Goal: Task Accomplishment & Management: Manage account settings

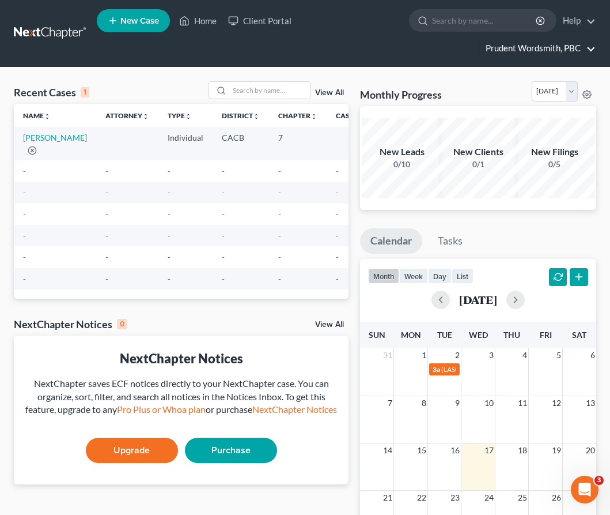
click at [589, 43] on link "Prudent Wordsmith, PBC" at bounding box center [538, 48] width 116 height 21
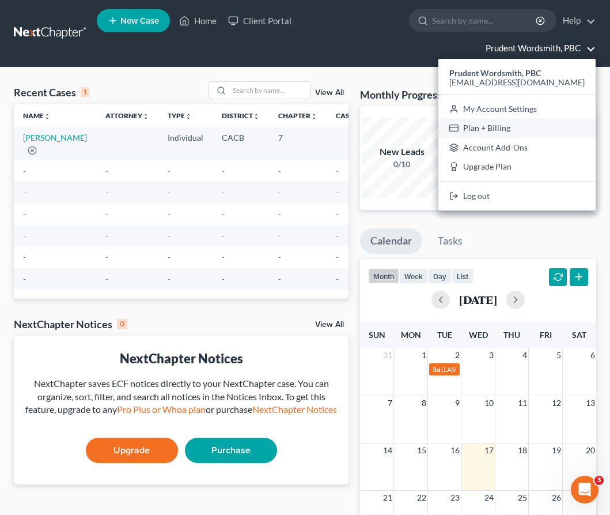
click at [536, 125] on link "Plan + Billing" at bounding box center [516, 128] width 157 height 20
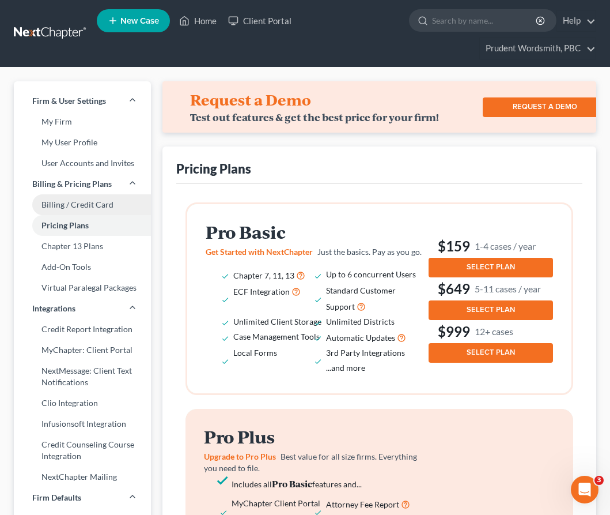
click at [97, 201] on link "Billing / Credit Card" at bounding box center [82, 204] width 137 height 21
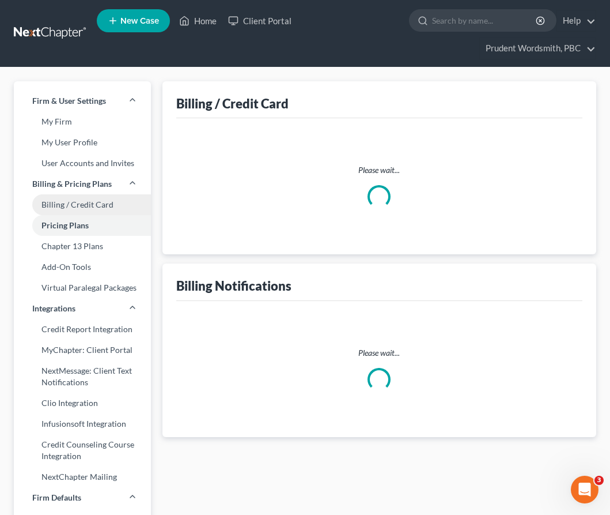
select select "7"
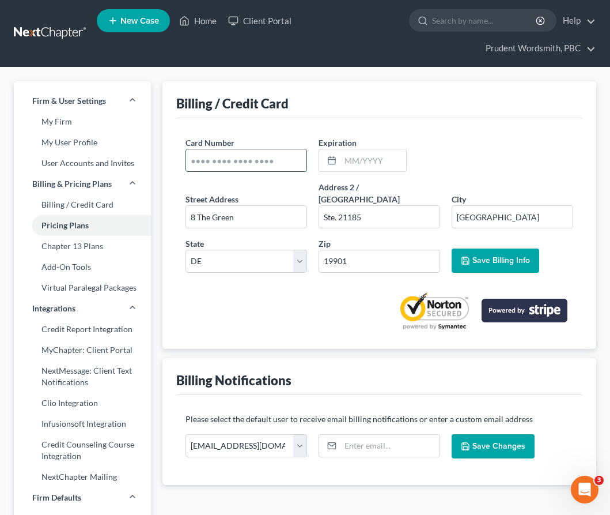
click at [210, 160] on input "text" at bounding box center [246, 160] width 120 height 22
type input "4342562505562221"
type input "11/2028"
type input "1091 Northwestern Dr"
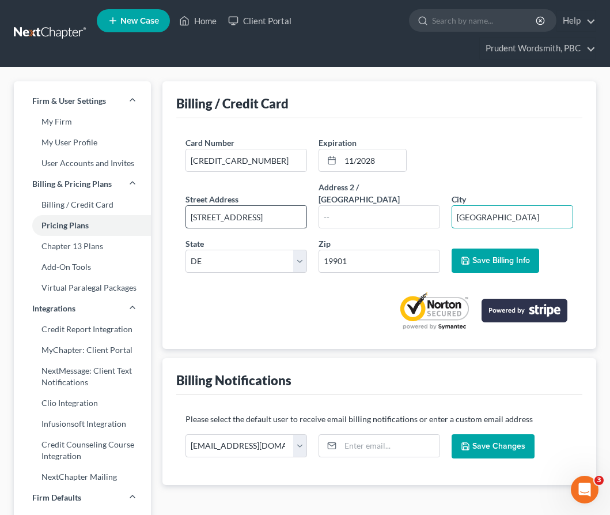
type input "c"
type input "claremont"
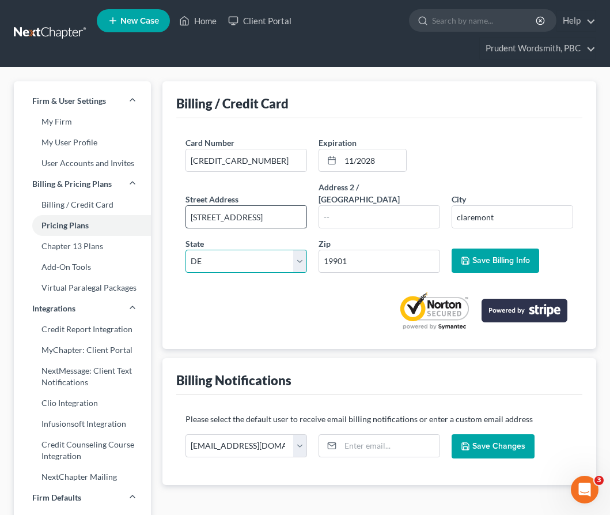
select select "4"
type input "91711"
click at [509, 255] on span "Save Billing Info" at bounding box center [501, 260] width 58 height 10
type input "Claremont"
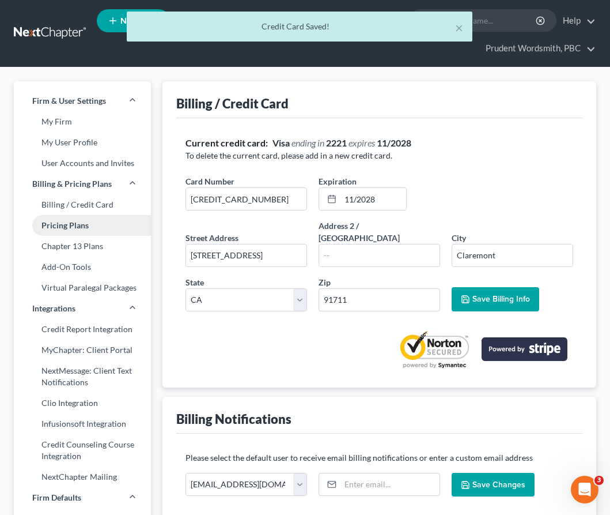
click at [79, 231] on link "Pricing Plans" at bounding box center [82, 225] width 137 height 21
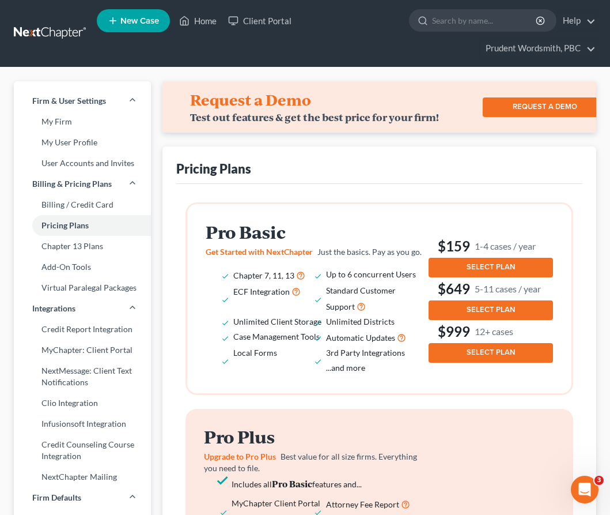
click at [461, 267] on button "SELECT PLAN" at bounding box center [491, 268] width 124 height 20
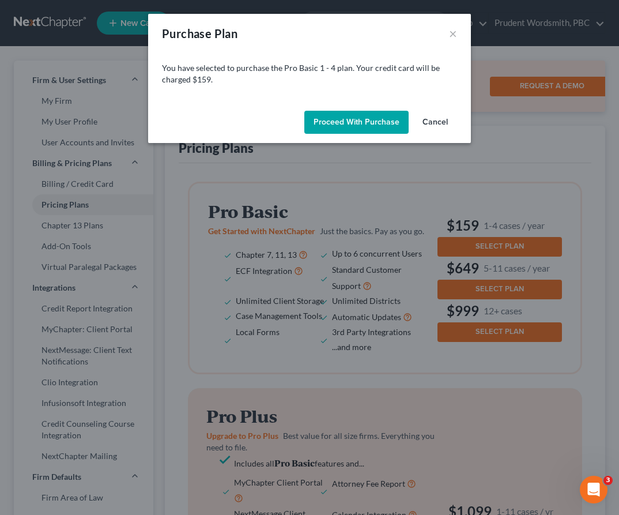
click at [337, 123] on button "Proceed with Purchase" at bounding box center [356, 122] width 104 height 23
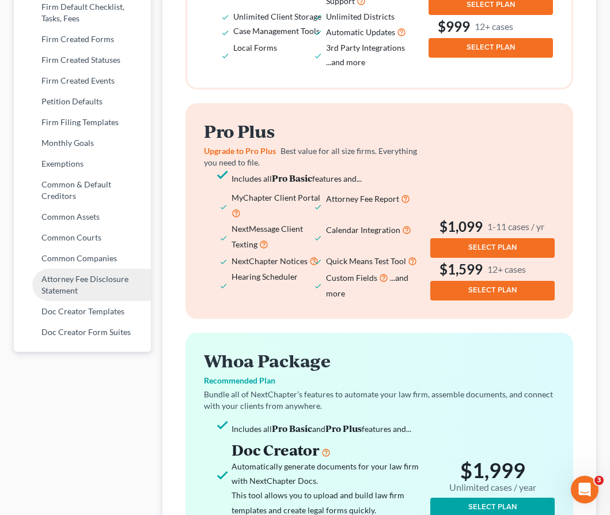
scroll to position [534, 0]
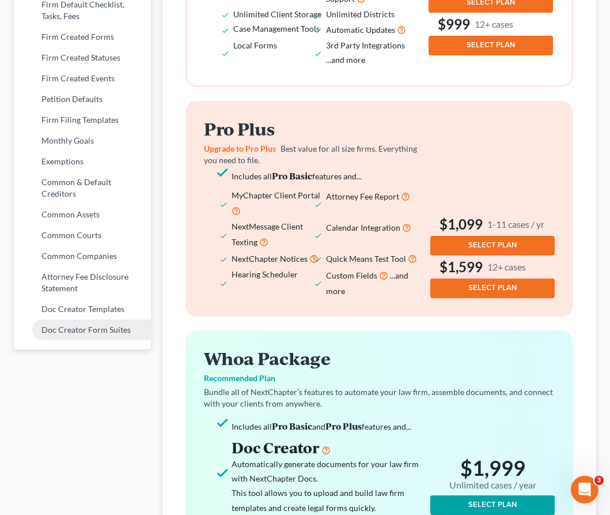
click at [73, 330] on link "Doc Creator Form Suites" at bounding box center [82, 329] width 137 height 21
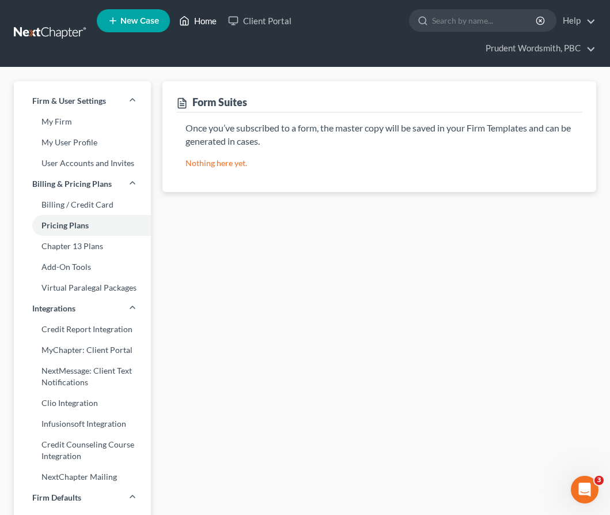
click at [211, 24] on link "Home" at bounding box center [197, 20] width 49 height 21
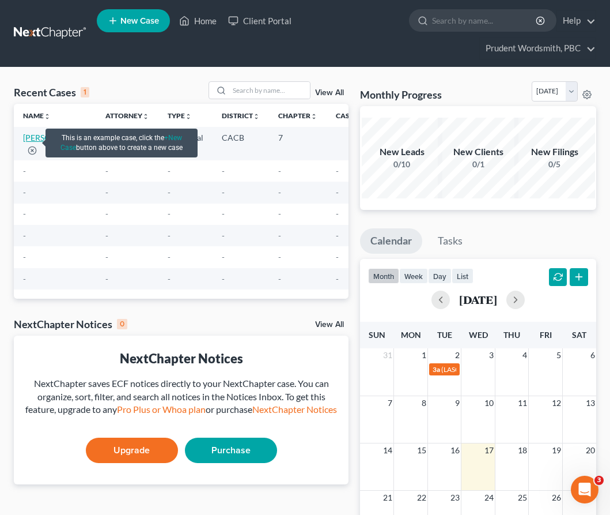
click at [29, 142] on link "Doe, John" at bounding box center [55, 138] width 64 height 10
select select "0"
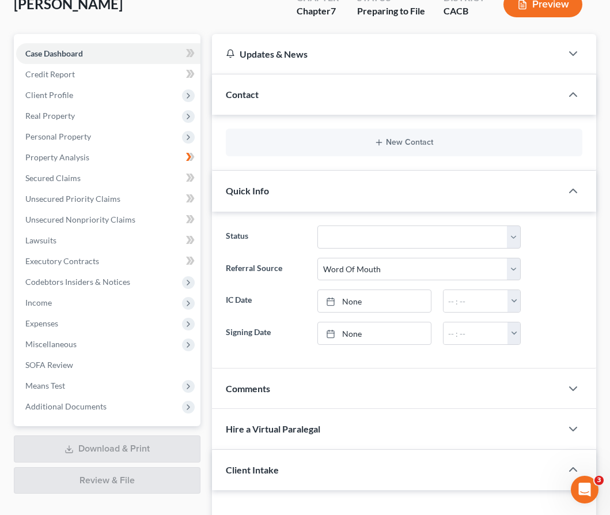
scroll to position [242, 0]
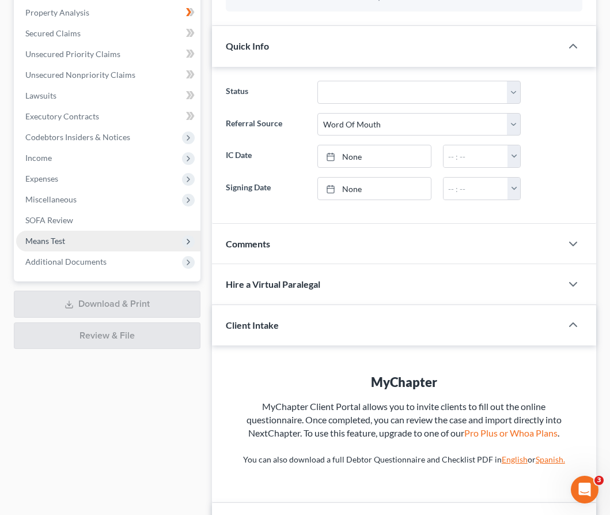
click at [71, 242] on span "Means Test" at bounding box center [108, 240] width 184 height 21
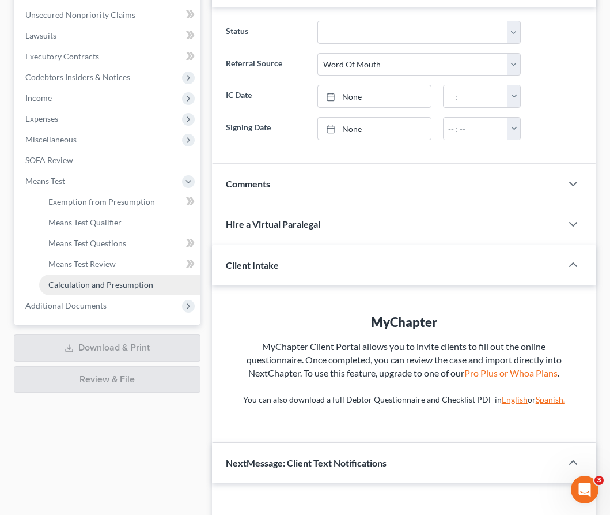
scroll to position [311, 0]
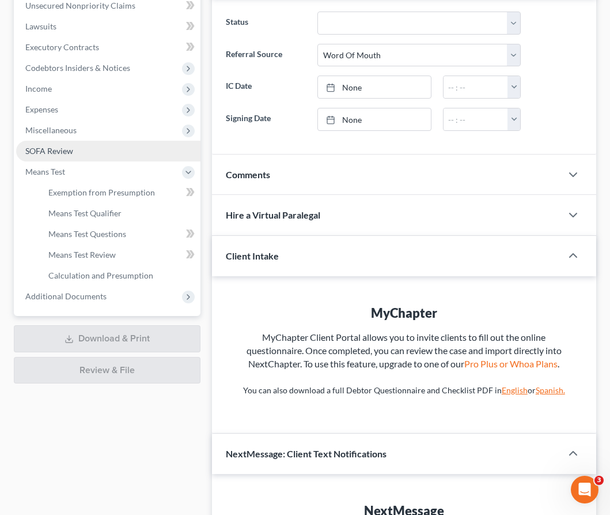
click at [86, 146] on link "SOFA Review" at bounding box center [108, 151] width 184 height 21
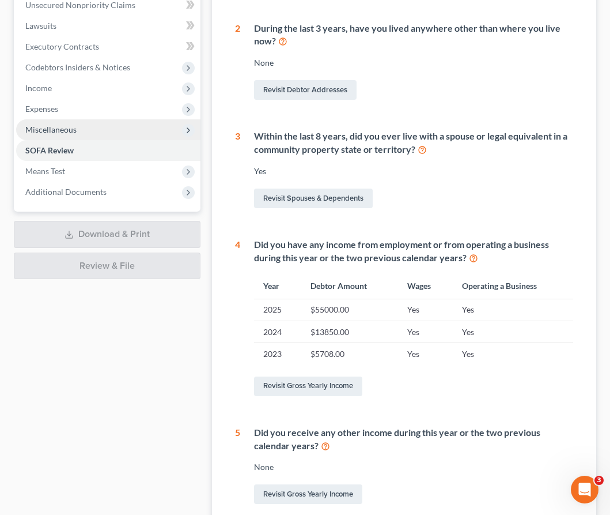
scroll to position [421, 0]
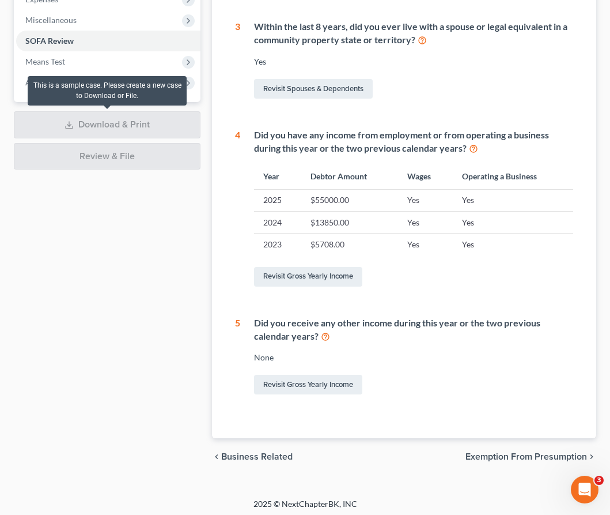
click at [128, 125] on div "Download & Print" at bounding box center [107, 124] width 187 height 27
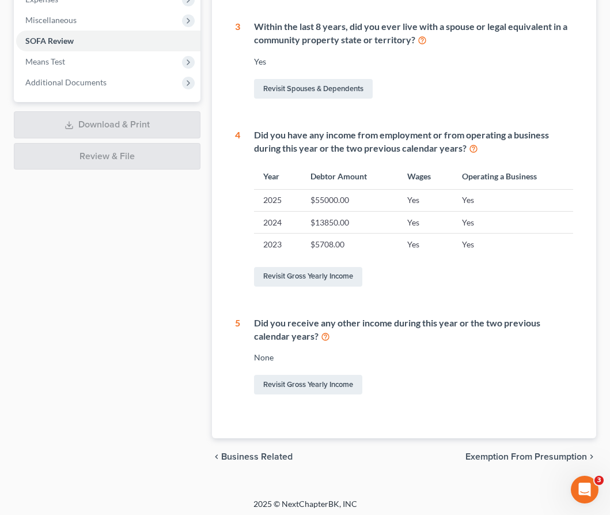
scroll to position [400, 0]
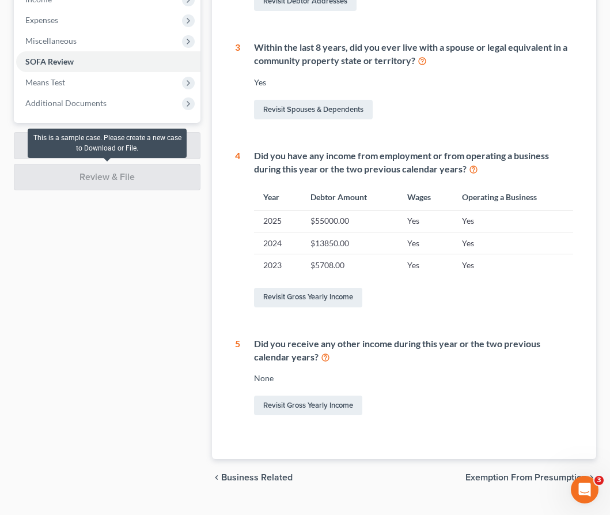
click at [109, 180] on div "Review & File" at bounding box center [107, 177] width 187 height 27
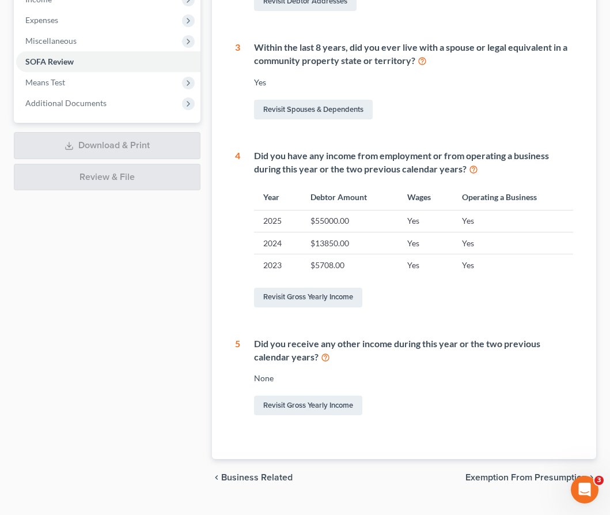
scroll to position [23, 0]
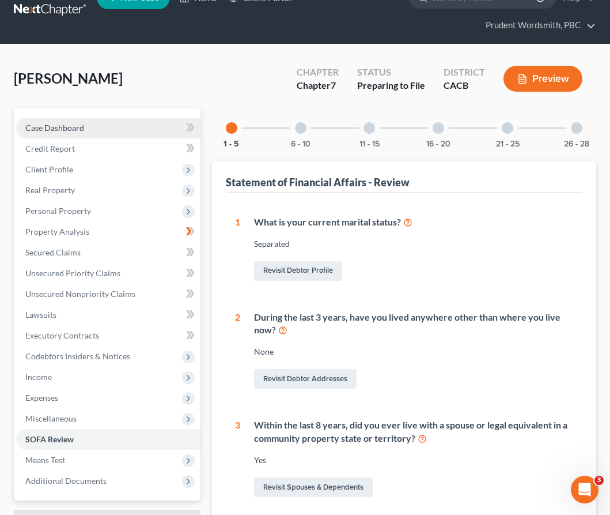
click at [66, 130] on span "Case Dashboard" at bounding box center [54, 128] width 59 height 10
select select "0"
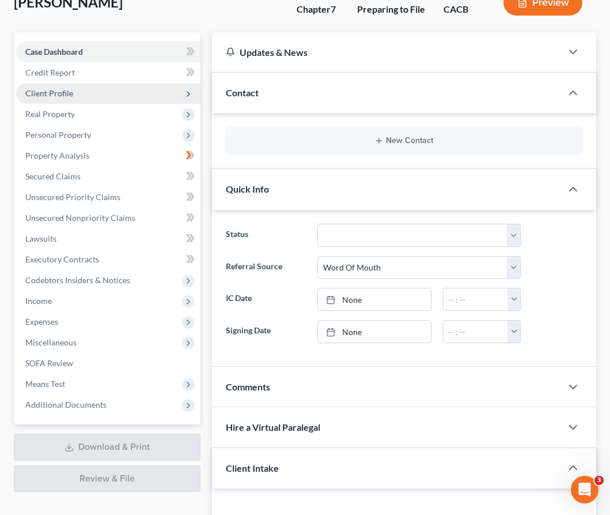
scroll to position [74, 0]
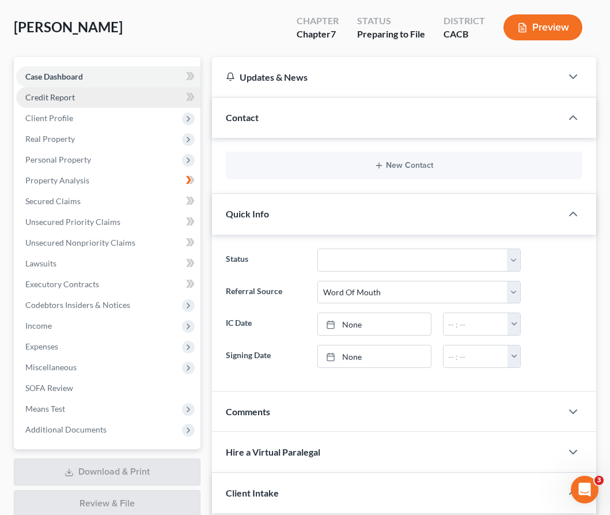
click at [134, 104] on link "Credit Report" at bounding box center [108, 97] width 184 height 21
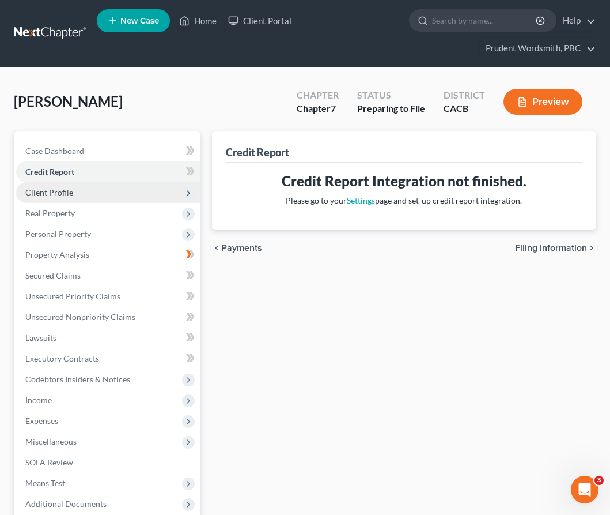
click at [94, 201] on span "Client Profile" at bounding box center [108, 192] width 184 height 21
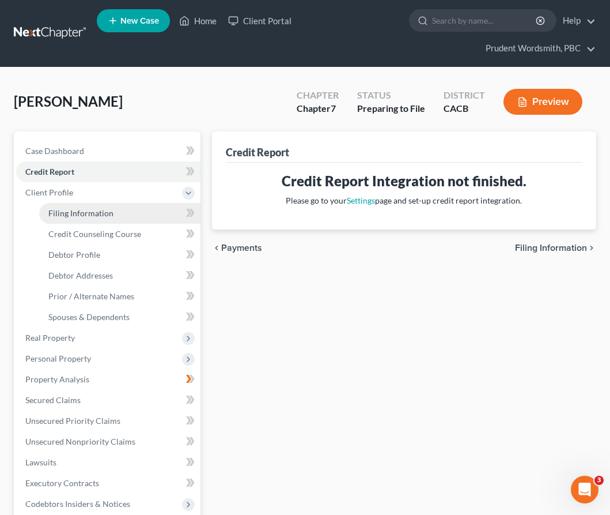
click at [90, 215] on span "Filing Information" at bounding box center [80, 213] width 65 height 10
select select "1"
select select "0"
select select "4"
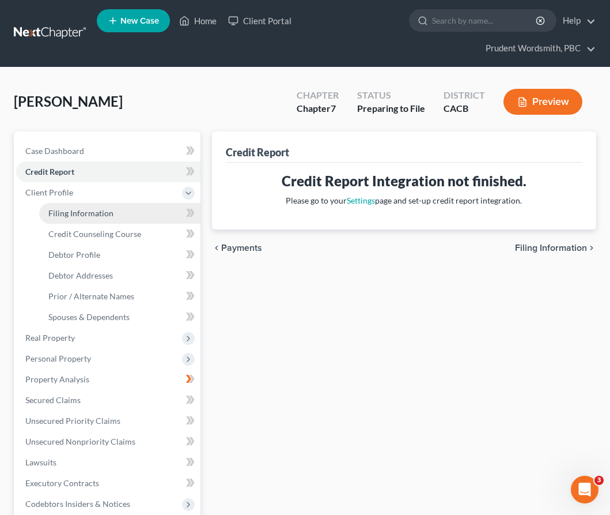
select select "1"
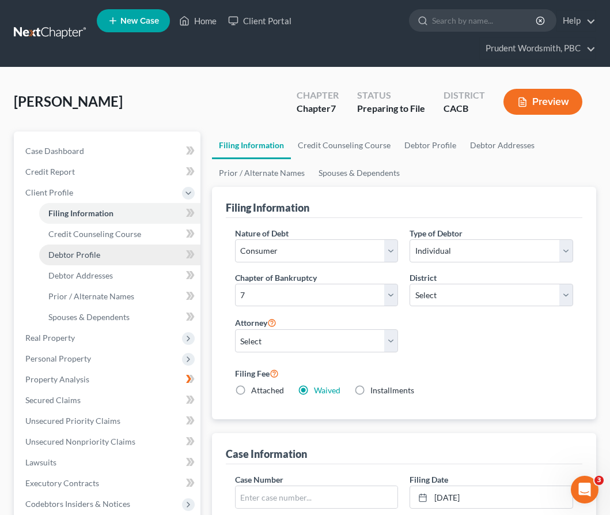
click at [97, 247] on link "Debtor Profile" at bounding box center [119, 254] width 161 height 21
select select "2"
select select "0"
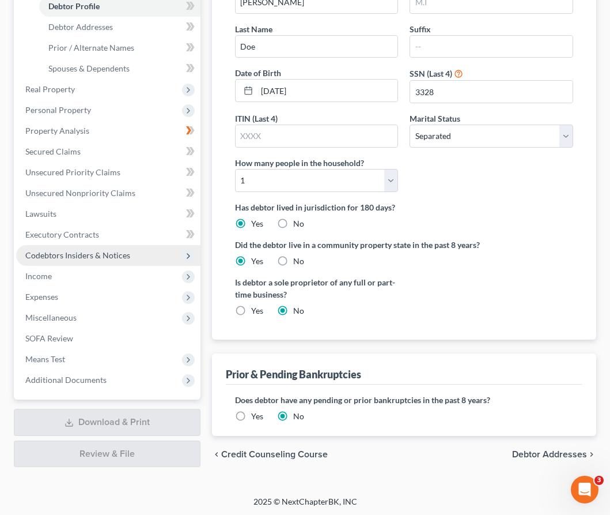
scroll to position [249, 0]
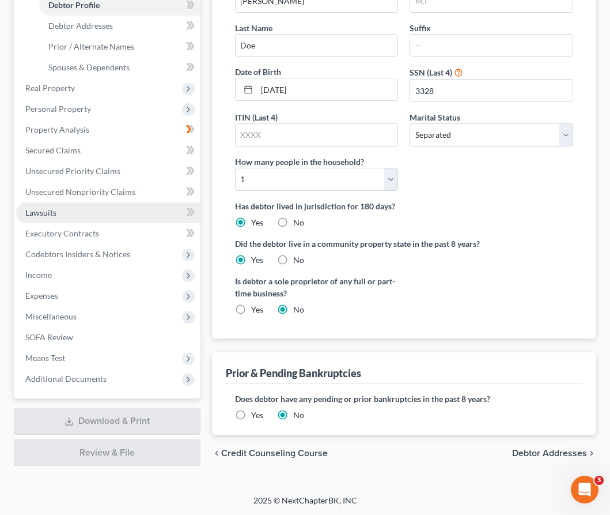
click at [90, 220] on link "Lawsuits" at bounding box center [108, 212] width 184 height 21
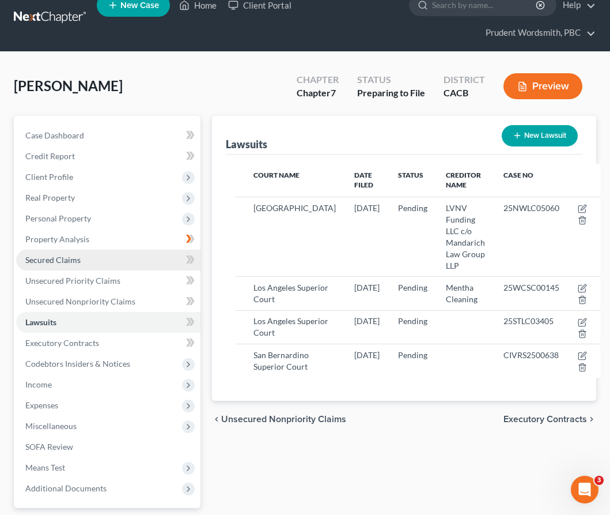
scroll to position [115, 0]
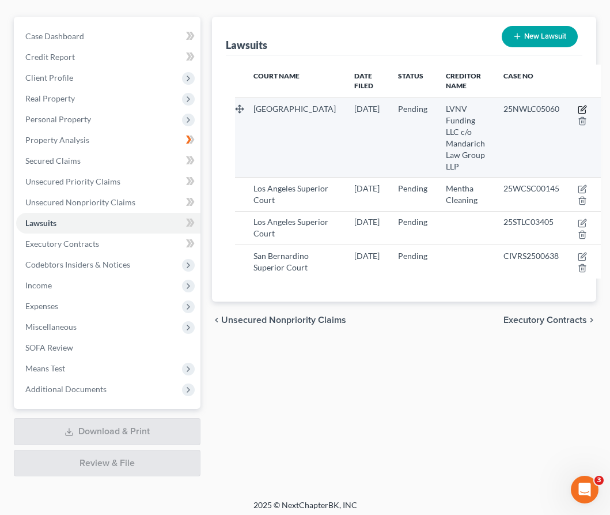
click at [578, 109] on icon "button" at bounding box center [582, 109] width 9 height 9
select select "4"
select select "0"
select select "4"
select select "14"
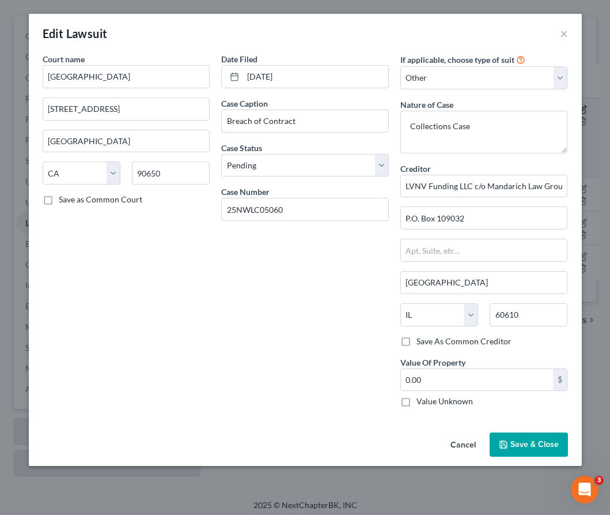
scroll to position [99, 0]
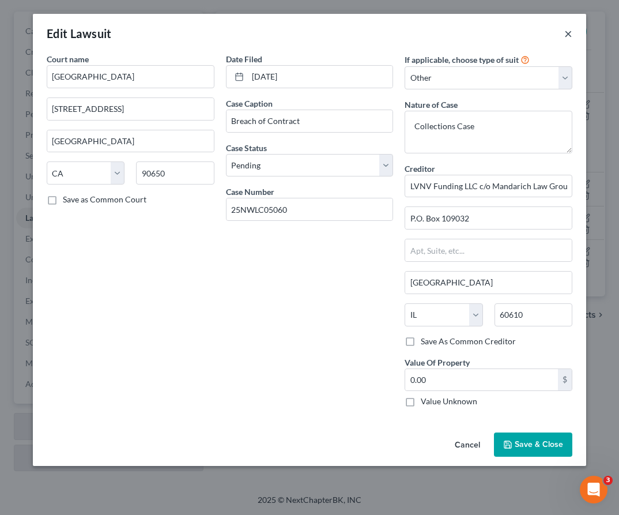
click at [570, 37] on button "×" at bounding box center [568, 34] width 8 height 14
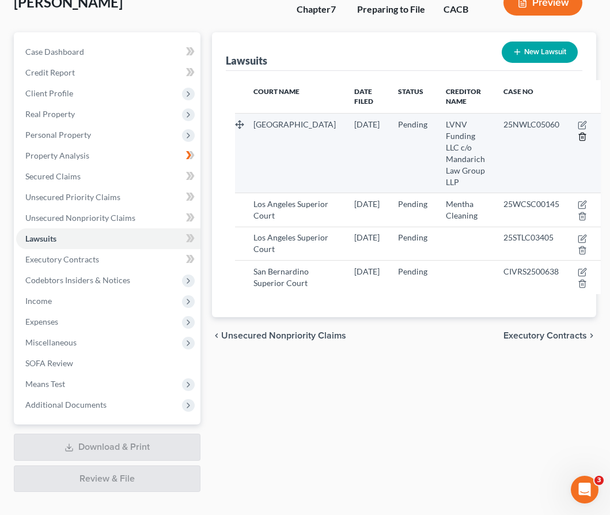
click at [578, 139] on icon "button" at bounding box center [582, 136] width 9 height 9
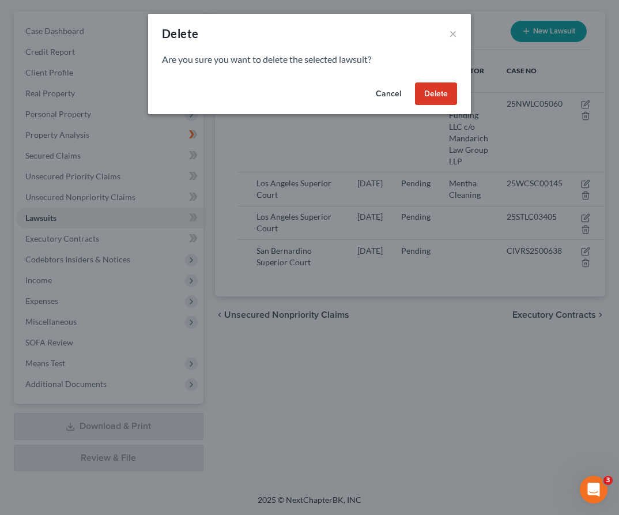
click at [445, 94] on button "Delete" at bounding box center [436, 93] width 42 height 23
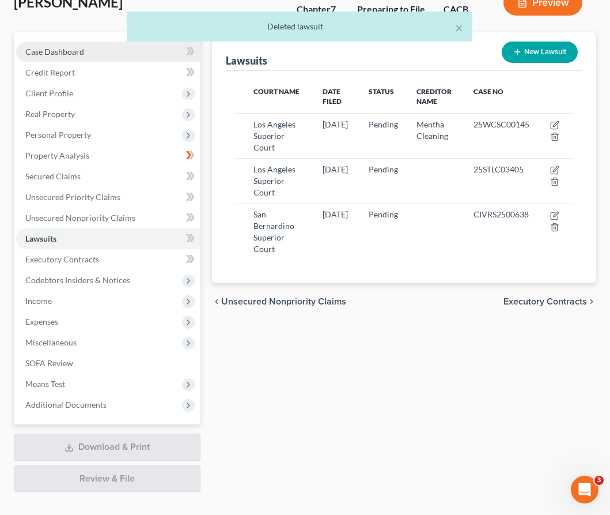
scroll to position [0, 0]
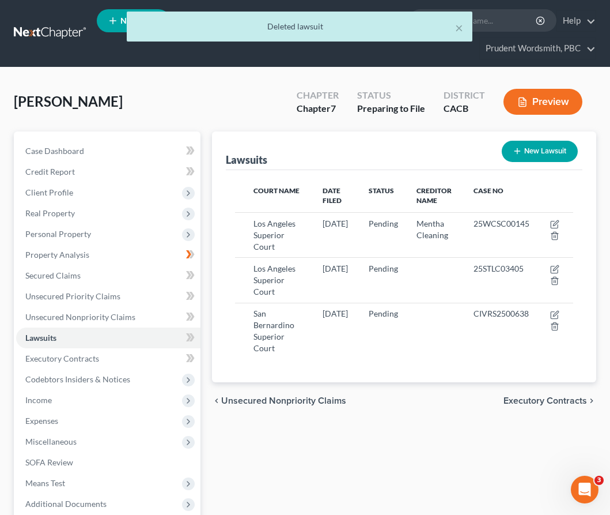
click at [293, 84] on div "Chapter Chapter 7 Status Preparing to File District CACB Preview" at bounding box center [439, 101] width 313 height 41
click at [102, 41] on div "× Deleted lawsuit" at bounding box center [299, 30] width 610 height 36
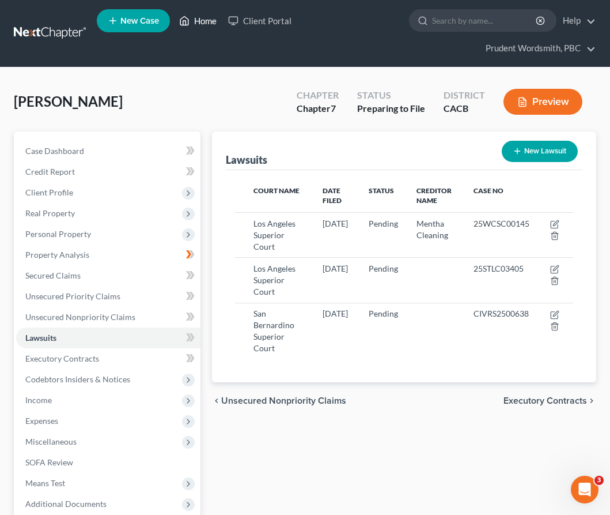
click at [201, 22] on link "Home" at bounding box center [197, 20] width 49 height 21
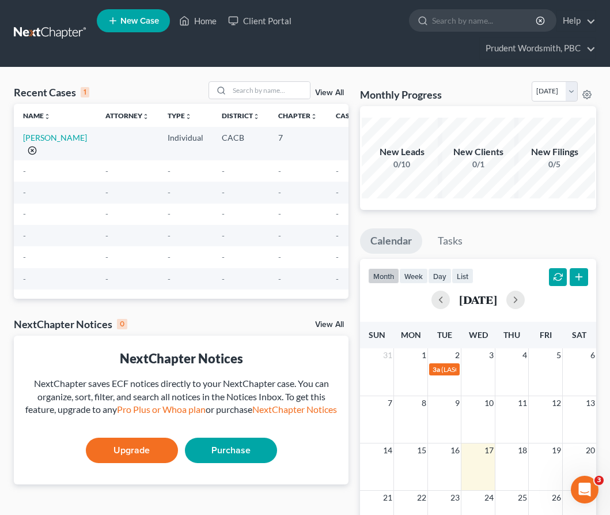
click at [32, 152] on line "button" at bounding box center [32, 150] width 2 height 2
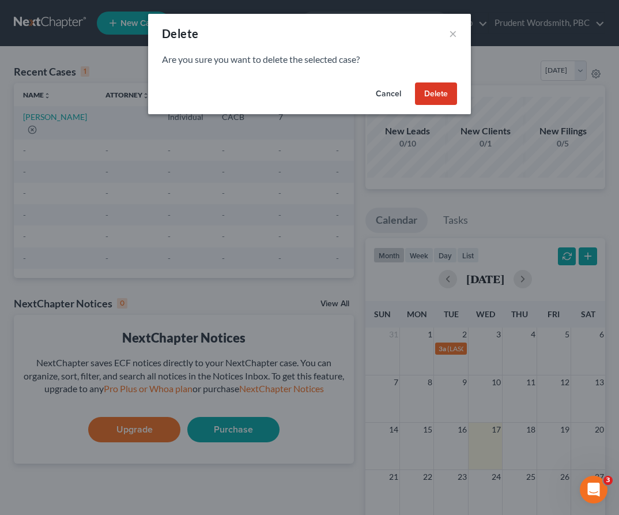
click at [448, 96] on button "Delete" at bounding box center [436, 93] width 42 height 23
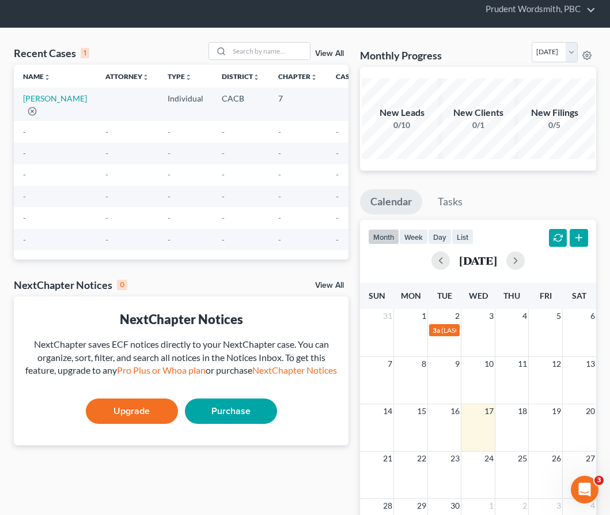
scroll to position [158, 0]
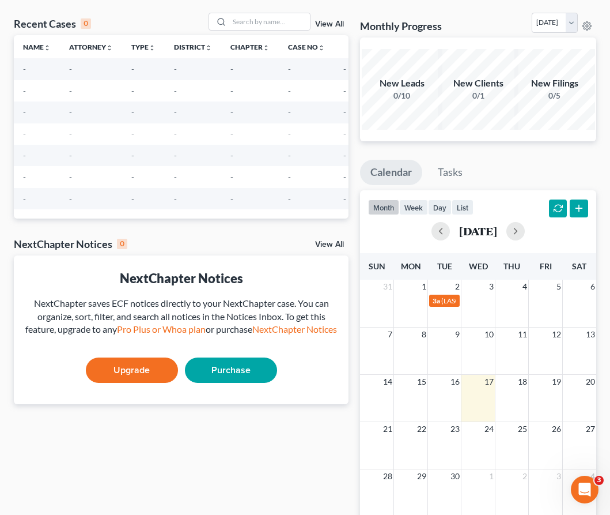
scroll to position [84, 0]
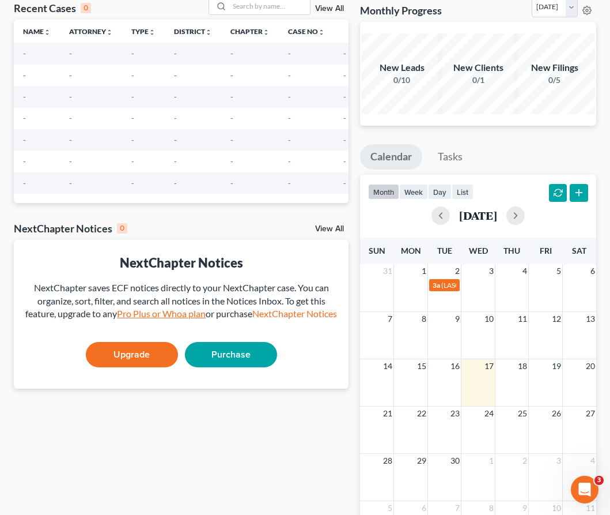
click at [177, 313] on link "Pro Plus or Whoa plan" at bounding box center [161, 313] width 89 height 11
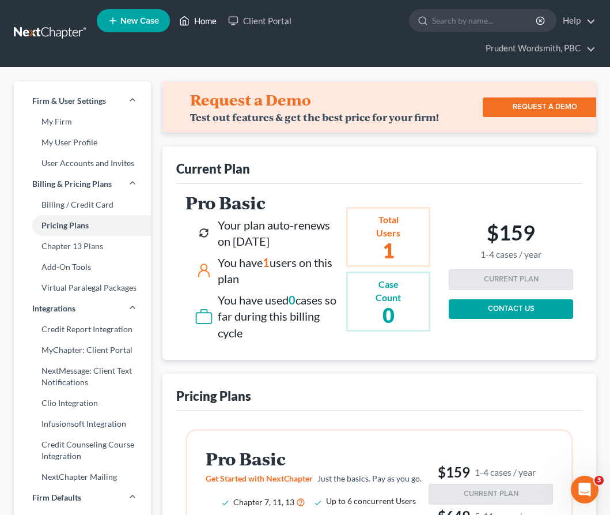
click at [190, 22] on icon at bounding box center [184, 21] width 10 height 14
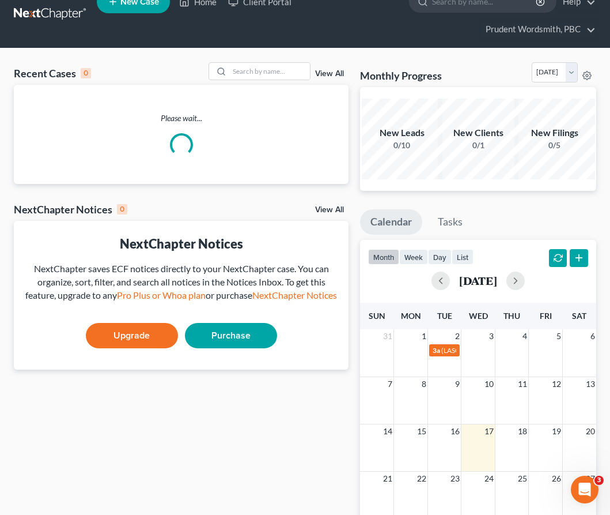
scroll to position [138, 0]
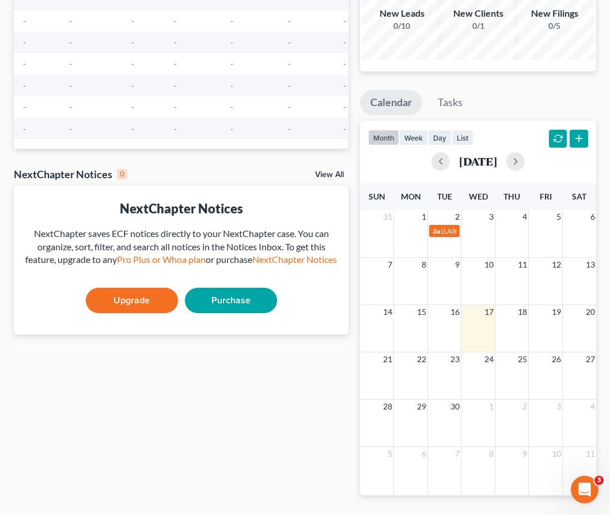
click at [330, 175] on link "View All" at bounding box center [329, 175] width 29 height 8
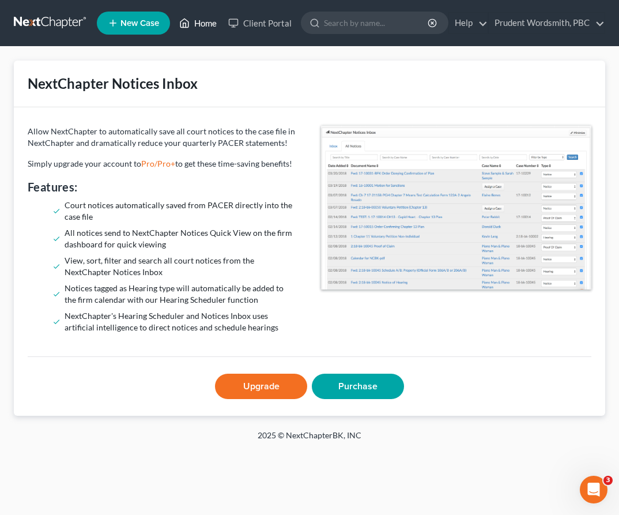
click at [192, 22] on link "Home" at bounding box center [197, 23] width 49 height 21
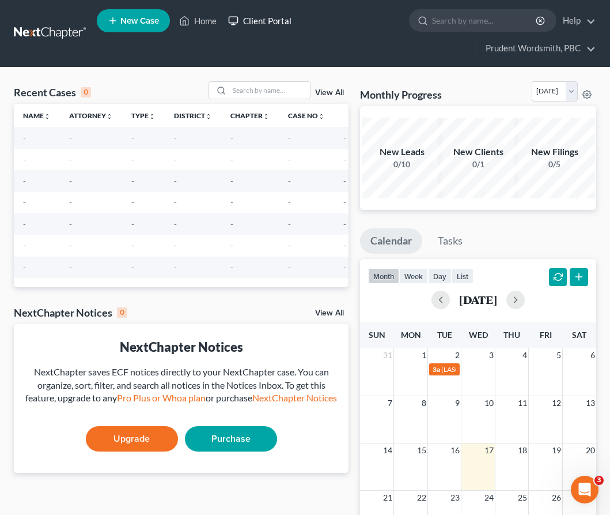
click at [277, 26] on link "Client Portal" at bounding box center [259, 20] width 75 height 21
click at [592, 47] on link "Prudent Wordsmith, PBC" at bounding box center [538, 48] width 116 height 21
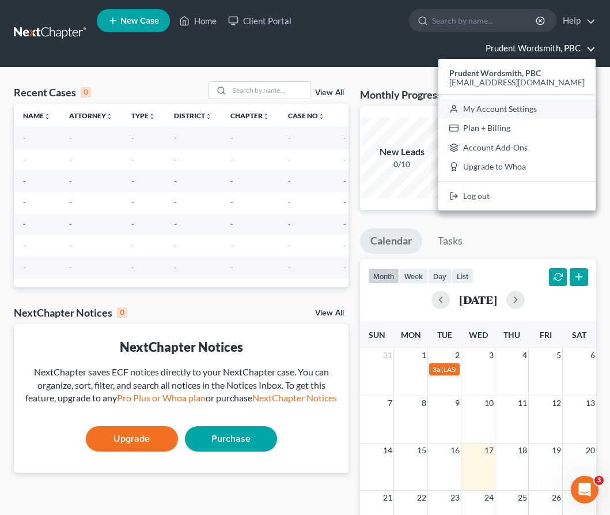
click at [545, 108] on link "My Account Settings" at bounding box center [516, 109] width 157 height 20
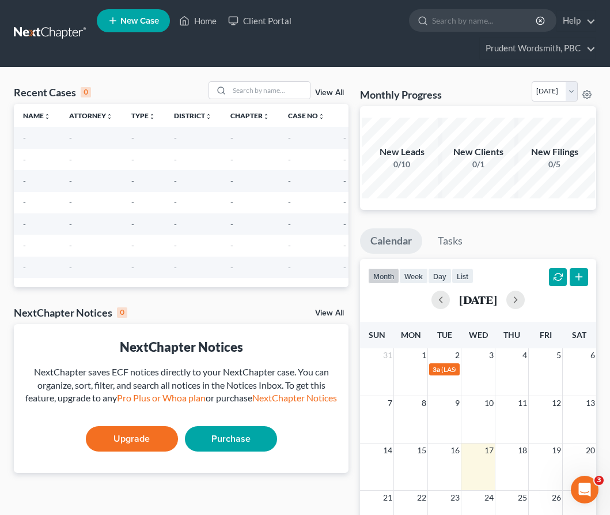
select select "7"
select select "24"
select select "7"
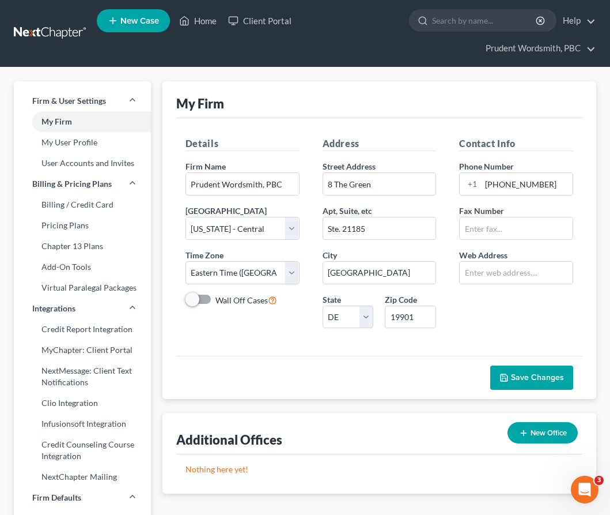
scroll to position [417, 0]
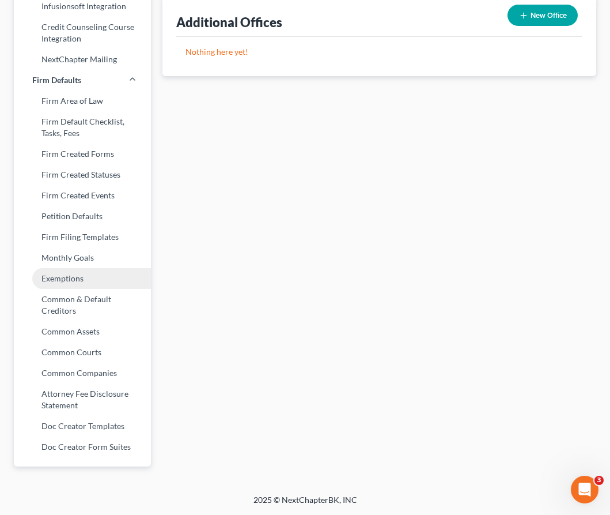
click at [58, 275] on link "Exemptions" at bounding box center [82, 278] width 137 height 21
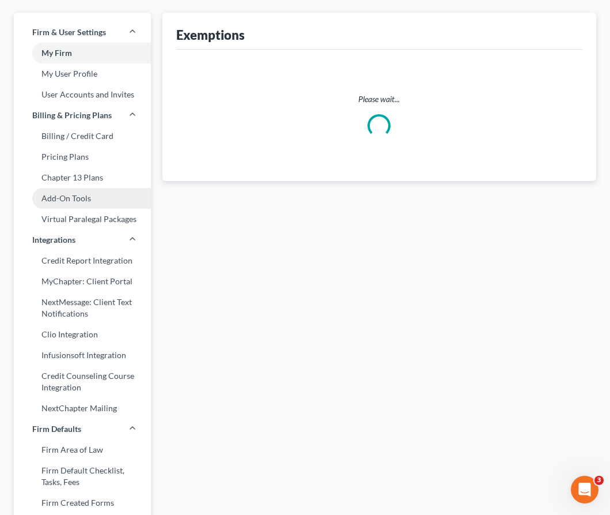
select select "0"
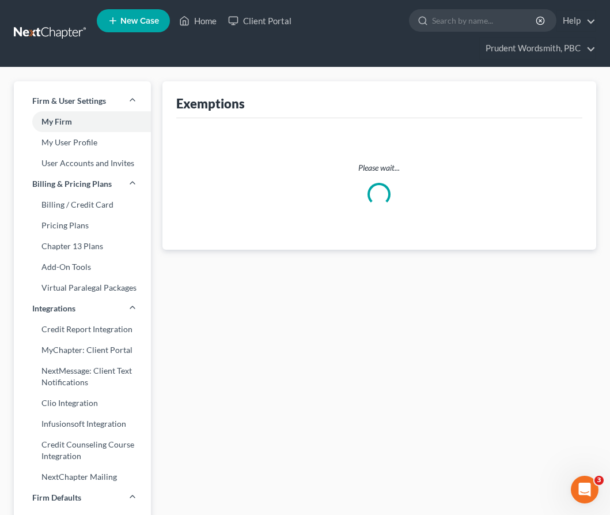
select select "5"
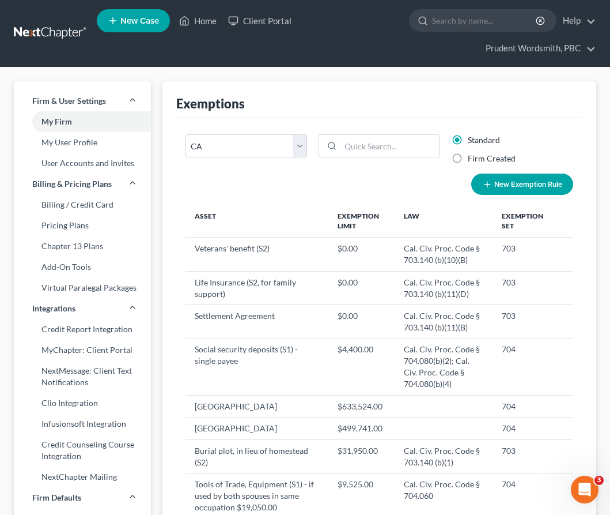
click at [468, 156] on label "Firm Created" at bounding box center [492, 159] width 48 height 12
click at [472, 156] on input "Firm Created" at bounding box center [475, 156] width 7 height 7
radio input "true"
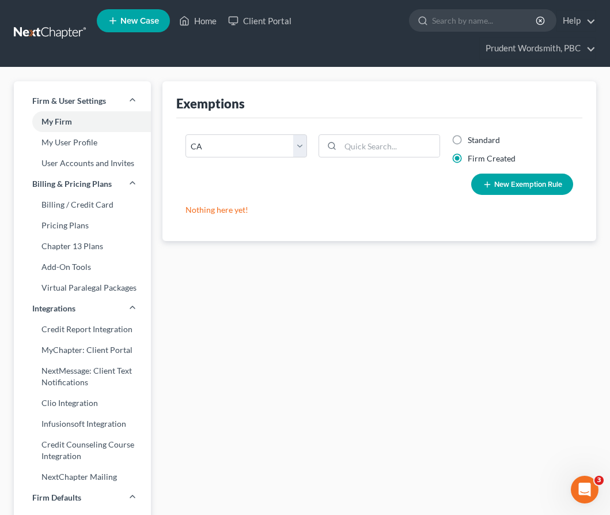
click at [468, 141] on label "Standard" at bounding box center [484, 140] width 32 height 12
click at [472, 141] on input "Standard" at bounding box center [475, 137] width 7 height 7
radio input "true"
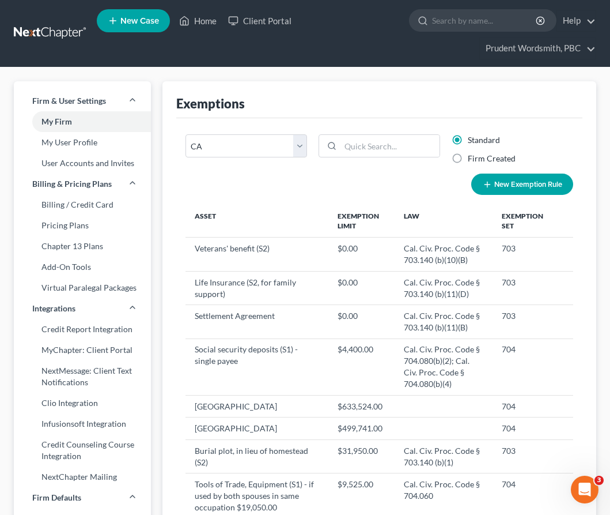
click at [500, 188] on button "New Exemption Rule" at bounding box center [522, 183] width 102 height 21
select select "5"
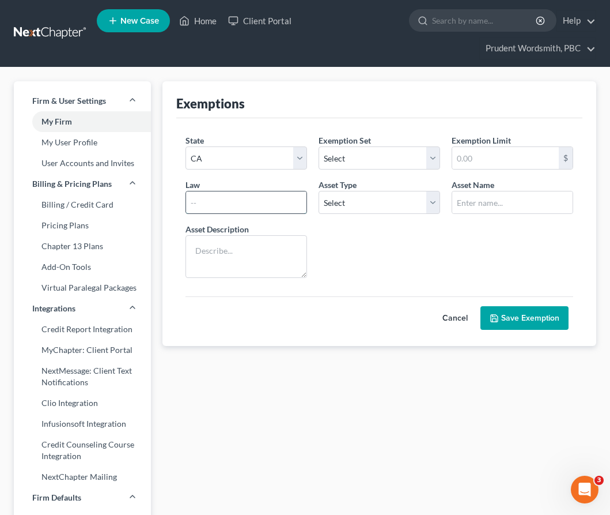
click at [284, 209] on input "text" at bounding box center [246, 202] width 120 height 22
select select "1"
select select "0"
click at [459, 319] on button "Cancel" at bounding box center [455, 318] width 51 height 23
select select "5"
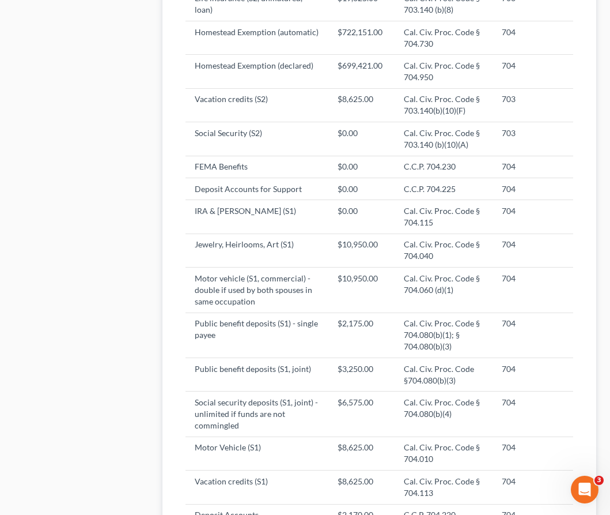
scroll to position [2676, 0]
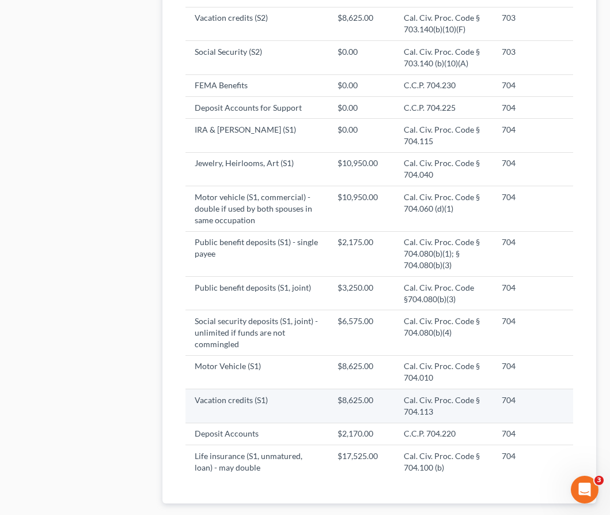
click at [260, 396] on td "Vacation credits (S1)" at bounding box center [257, 405] width 143 height 33
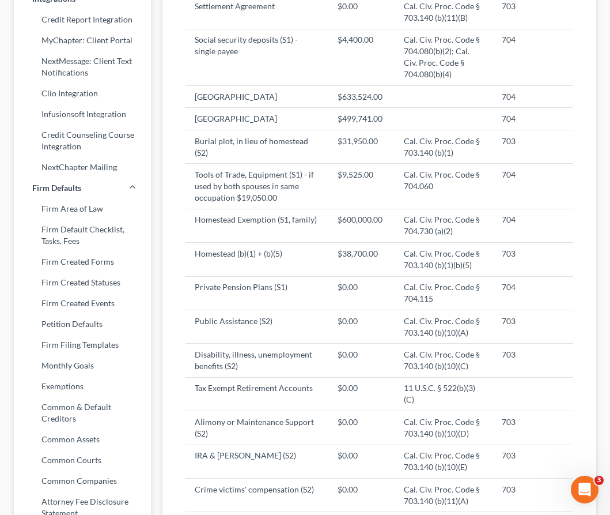
scroll to position [0, 0]
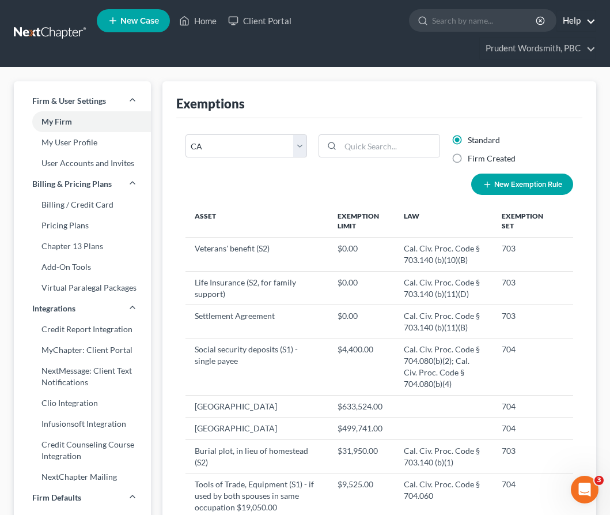
click at [596, 22] on link "Help" at bounding box center [576, 20] width 39 height 21
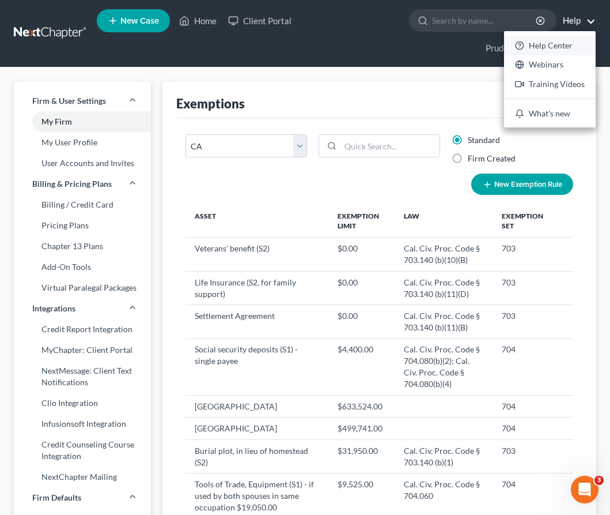
click at [543, 44] on link "Help Center" at bounding box center [550, 46] width 92 height 20
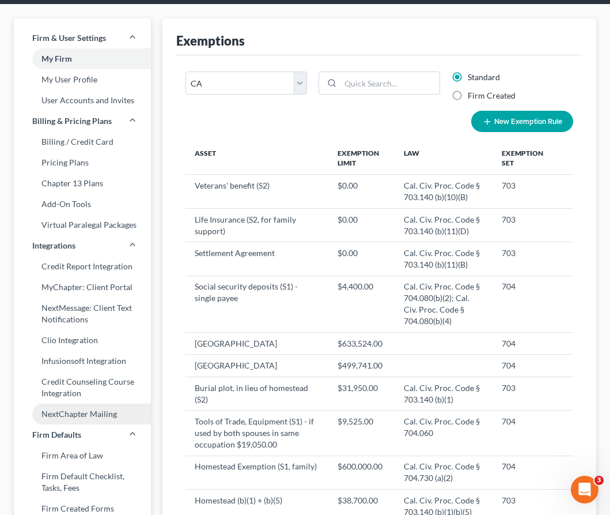
scroll to position [82, 0]
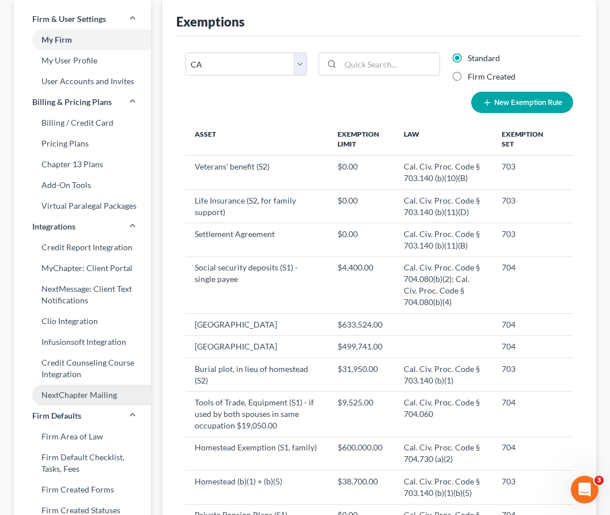
click at [79, 401] on link "NextChapter Mailing" at bounding box center [82, 394] width 137 height 21
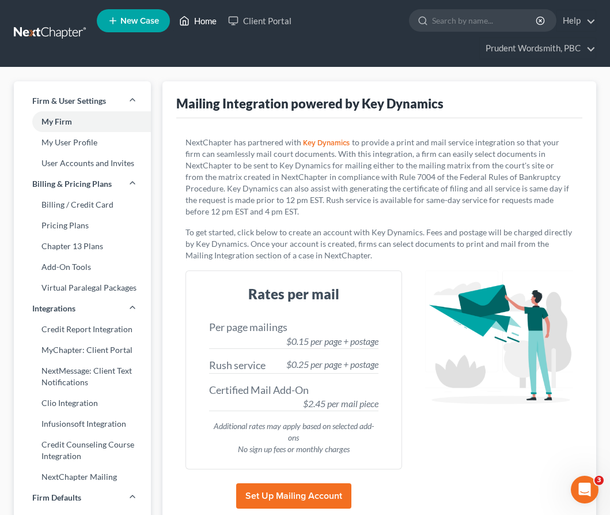
click at [192, 18] on link "Home" at bounding box center [197, 20] width 49 height 21
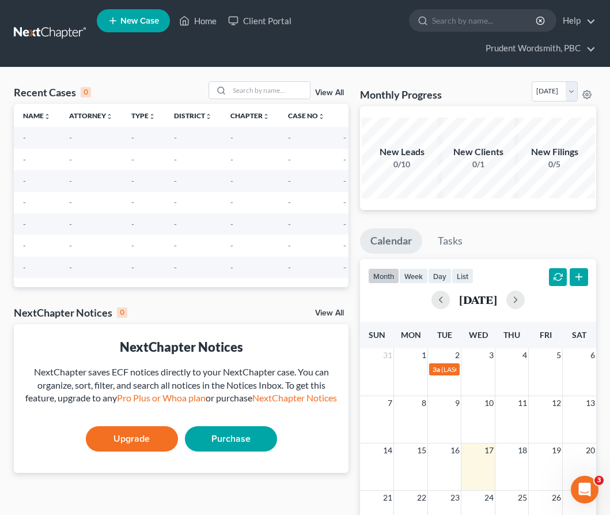
click at [33, 26] on link at bounding box center [51, 33] width 74 height 21
click at [588, 93] on icon at bounding box center [587, 94] width 9 height 9
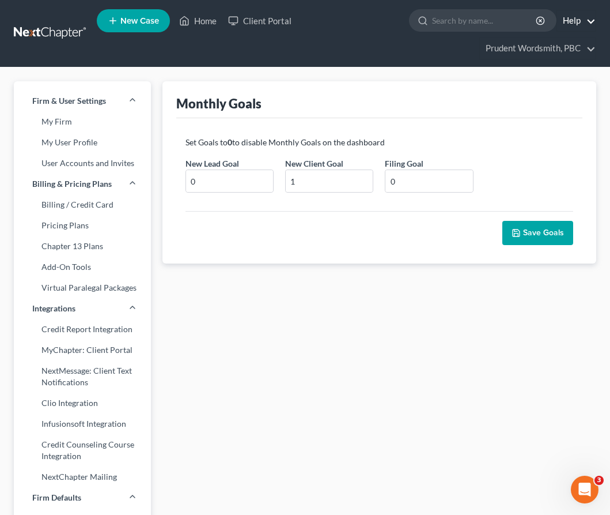
click at [589, 16] on link "Help" at bounding box center [576, 20] width 39 height 21
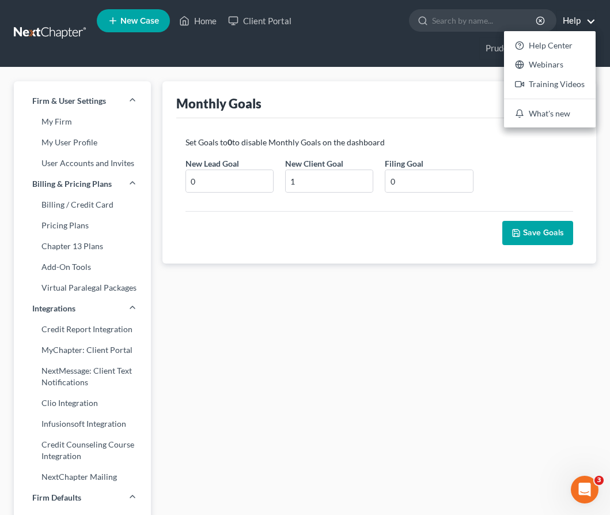
click at [448, 62] on nav "Home New Case Client Portal Prudent Wordsmith, PBC clio@prudentword.com My Acco…" at bounding box center [305, 33] width 610 height 67
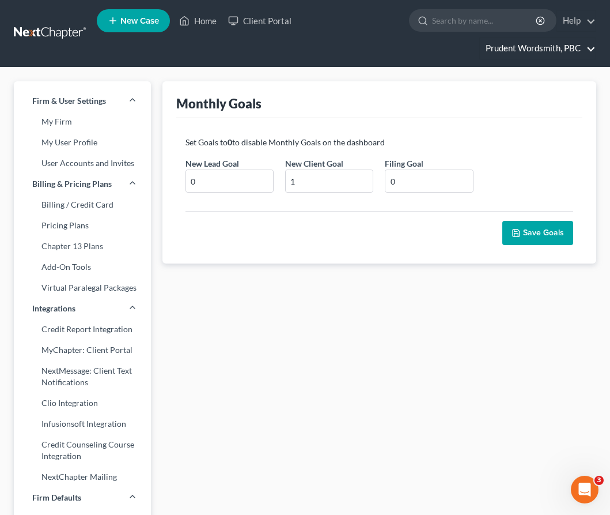
click at [580, 52] on link "Prudent Wordsmith, PBC" at bounding box center [538, 48] width 116 height 21
